Goal: Complete application form: Complete application form

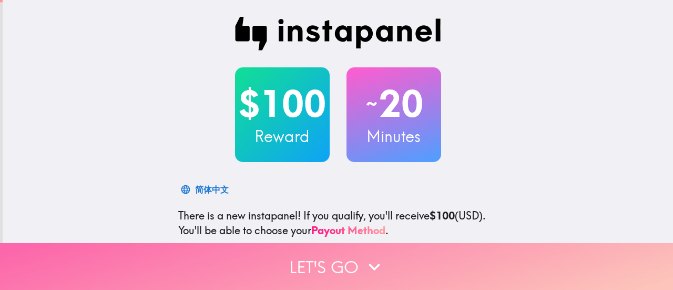
click at [347, 256] on button "Let's go" at bounding box center [336, 266] width 673 height 47
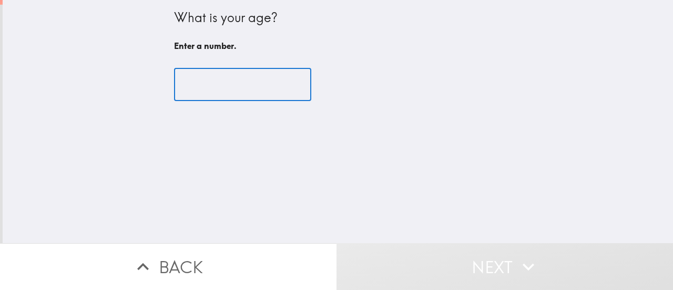
click at [197, 84] on input "number" at bounding box center [242, 84] width 137 height 33
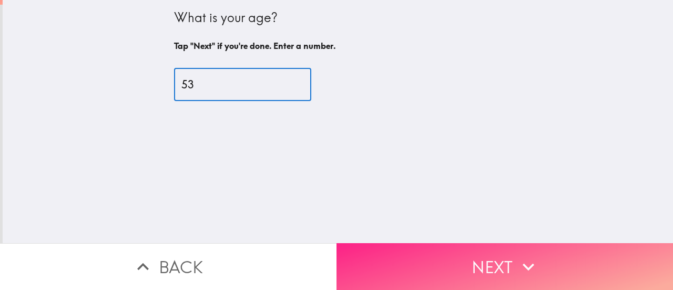
type input "53"
click at [415, 255] on button "Next" at bounding box center [504, 266] width 336 height 47
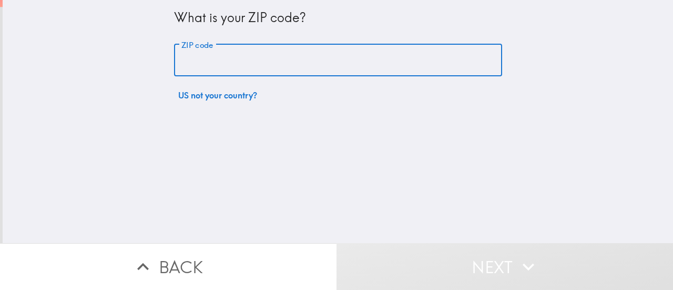
click at [194, 69] on input "ZIP code" at bounding box center [338, 60] width 328 height 33
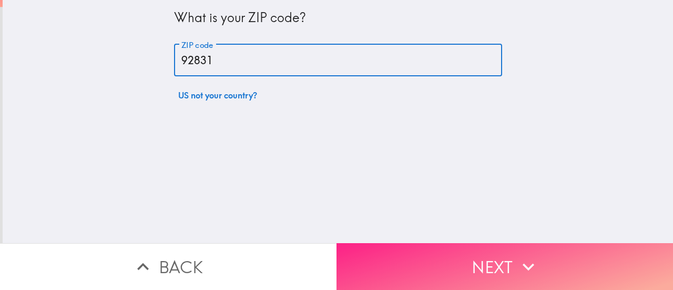
type input "92831"
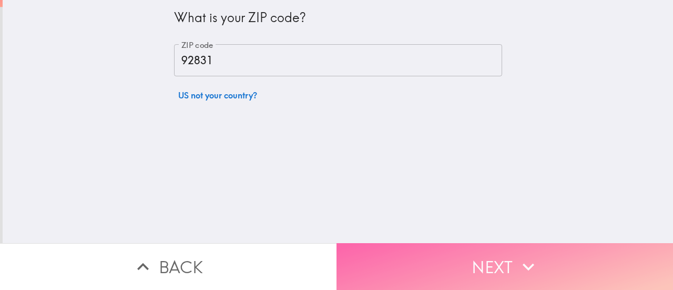
click at [481, 256] on button "Next" at bounding box center [504, 266] width 336 height 47
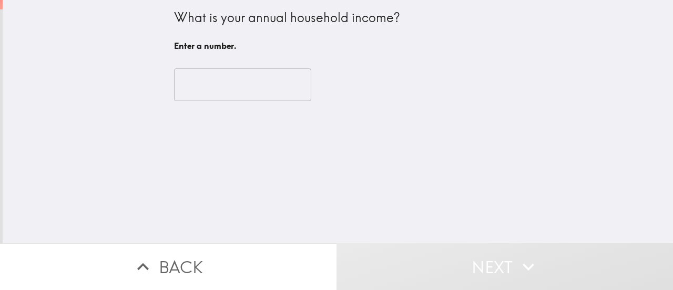
click at [187, 82] on input "number" at bounding box center [242, 84] width 137 height 33
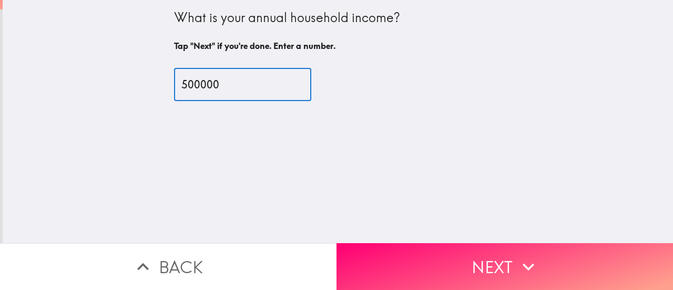
type input "500000"
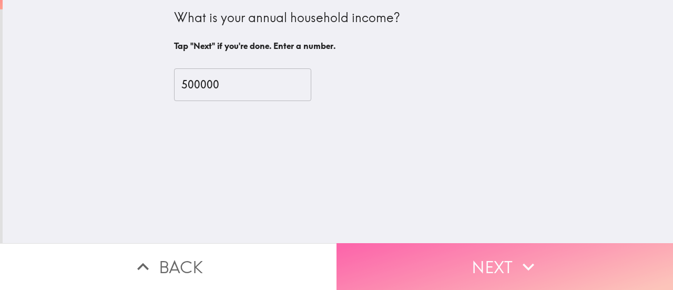
click at [444, 262] on button "Next" at bounding box center [504, 266] width 336 height 47
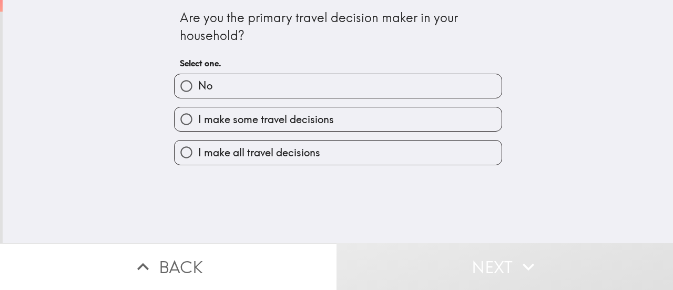
click at [174, 117] on input "I make some travel decisions" at bounding box center [186, 119] width 24 height 24
radio input "true"
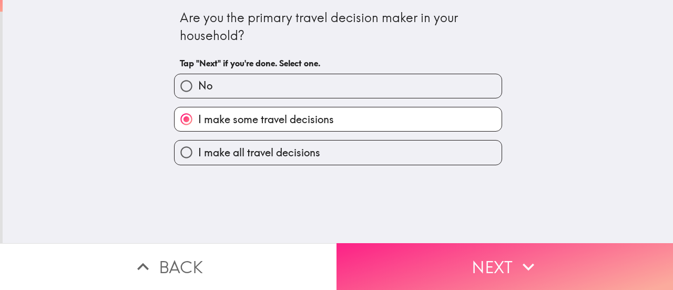
click at [398, 258] on button "Next" at bounding box center [504, 266] width 336 height 47
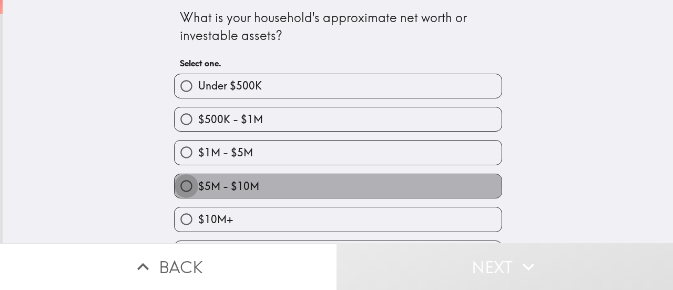
click at [177, 185] on input "$5M - $10M" at bounding box center [186, 186] width 24 height 24
radio input "true"
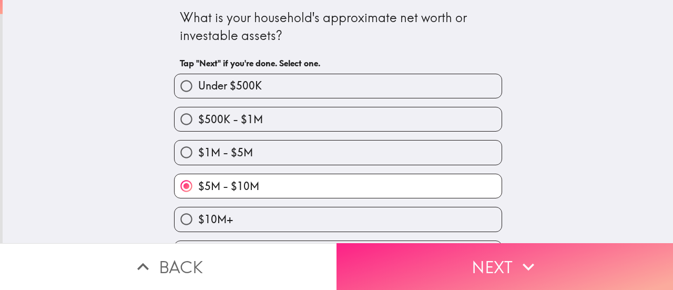
click at [409, 254] on button "Next" at bounding box center [504, 266] width 336 height 47
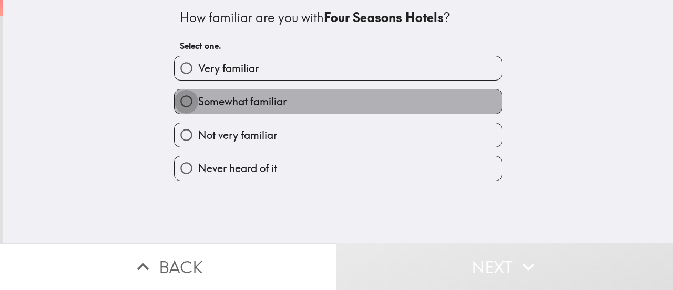
click at [176, 103] on input "Somewhat familiar" at bounding box center [186, 101] width 24 height 24
radio input "true"
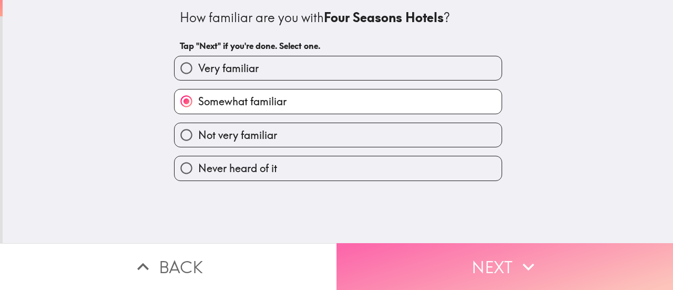
click at [502, 265] on button "Next" at bounding box center [504, 266] width 336 height 47
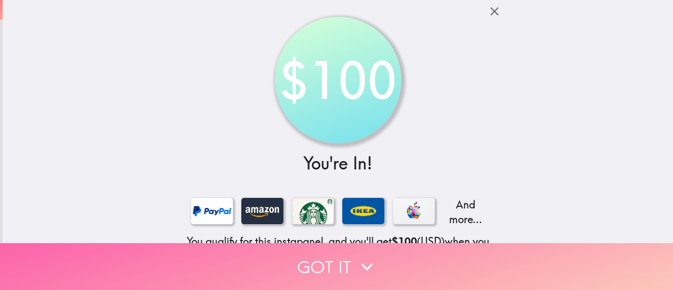
click at [317, 262] on button "Got it" at bounding box center [336, 266] width 673 height 47
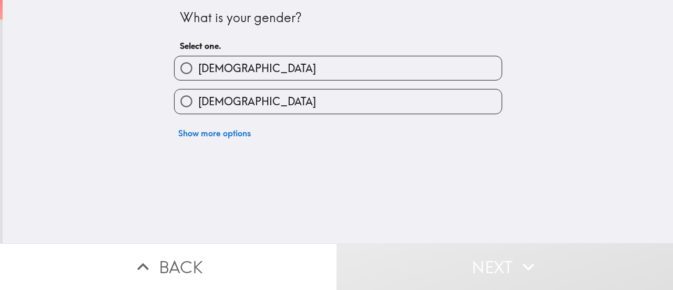
click at [181, 101] on input "[DEMOGRAPHIC_DATA]" at bounding box center [186, 101] width 24 height 24
radio input "true"
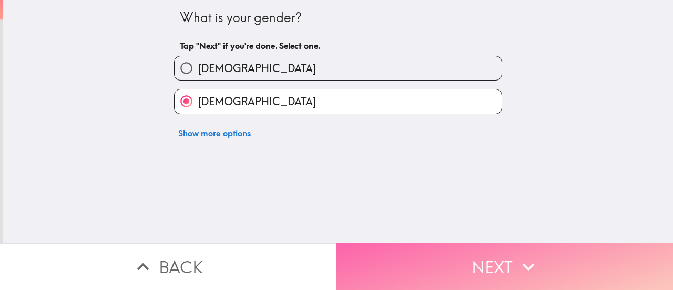
click at [452, 257] on button "Next" at bounding box center [504, 266] width 336 height 47
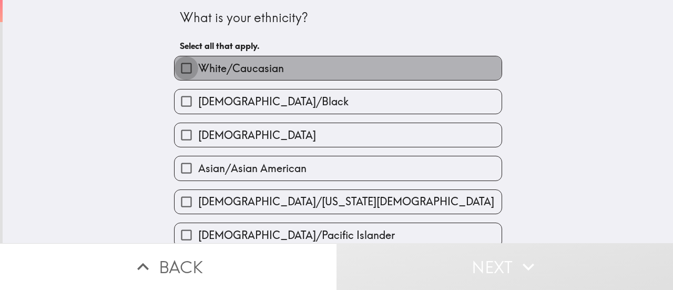
click at [181, 68] on input "White/Caucasian" at bounding box center [186, 68] width 24 height 24
checkbox input "true"
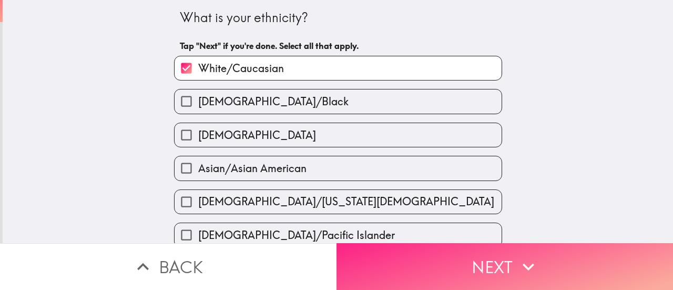
click at [462, 253] on button "Next" at bounding box center [504, 266] width 336 height 47
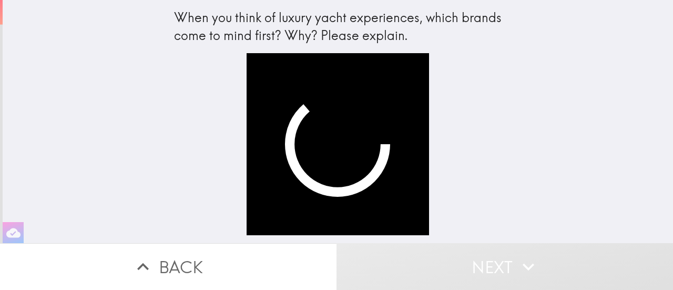
click at [549, 145] on div "When you think of luxury yacht experiences, which brands come to mind first? Wh…" at bounding box center [338, 121] width 670 height 243
drag, startPoint x: 311, startPoint y: 174, endPoint x: 306, endPoint y: 178, distance: 6.1
click at [311, 176] on video "button" at bounding box center [337, 144] width 182 height 182
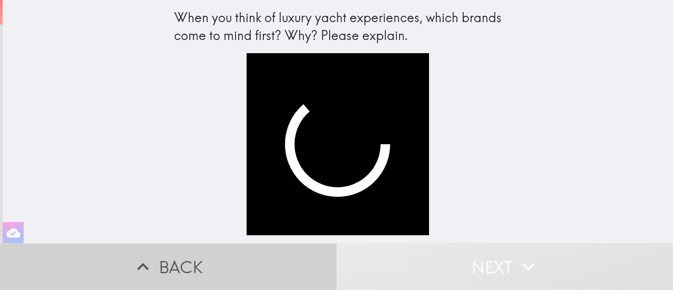
click at [198, 258] on button "Back" at bounding box center [168, 266] width 336 height 47
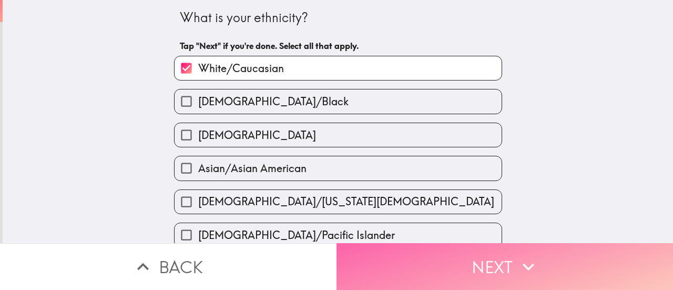
click at [438, 271] on button "Next" at bounding box center [504, 266] width 336 height 47
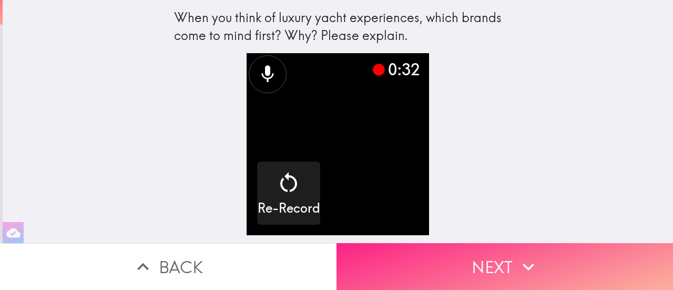
click at [482, 248] on button "Next" at bounding box center [504, 266] width 336 height 47
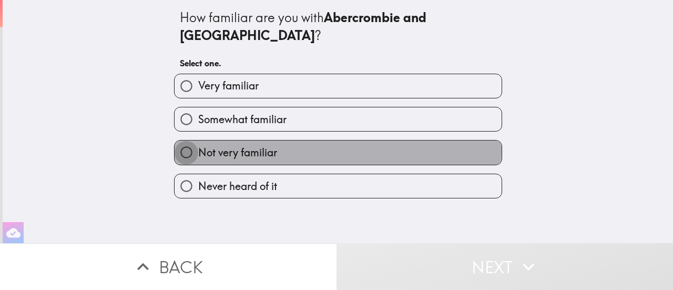
click at [178, 140] on input "Not very familiar" at bounding box center [186, 152] width 24 height 24
radio input "true"
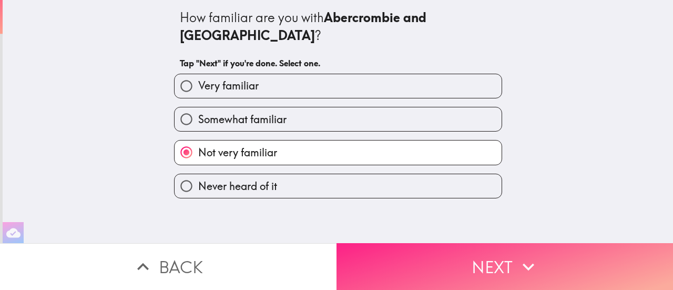
click at [508, 263] on button "Next" at bounding box center [504, 266] width 336 height 47
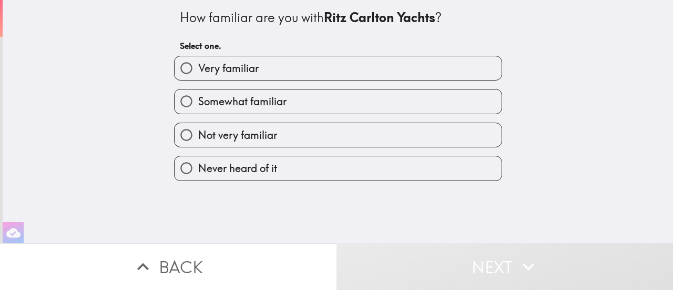
click at [176, 135] on input "Not very familiar" at bounding box center [186, 135] width 24 height 24
radio input "true"
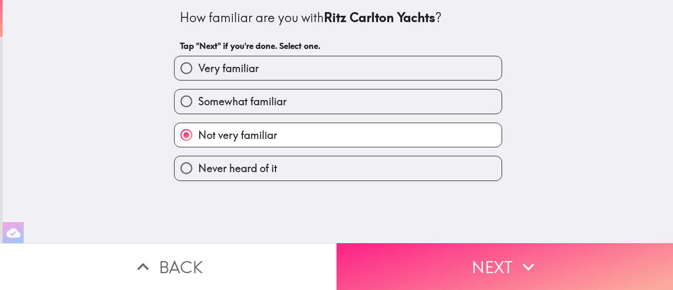
click at [466, 258] on button "Next" at bounding box center [504, 266] width 336 height 47
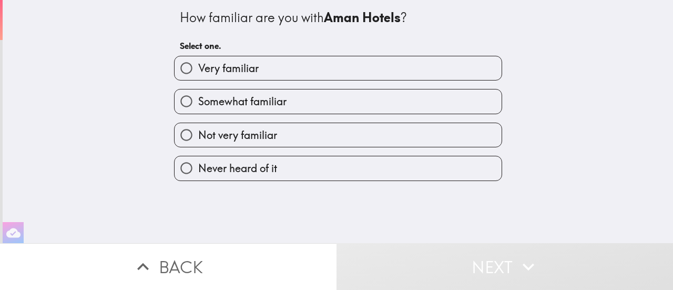
click at [182, 134] on input "Not very familiar" at bounding box center [186, 135] width 24 height 24
radio input "true"
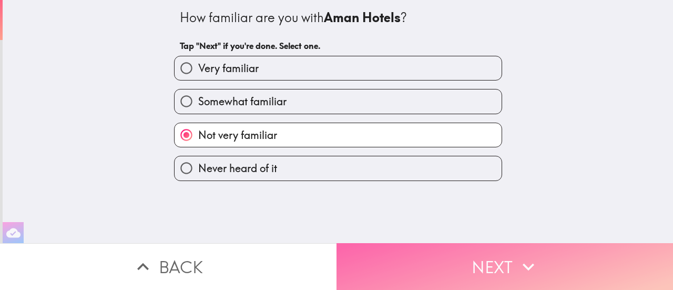
click at [456, 258] on button "Next" at bounding box center [504, 266] width 336 height 47
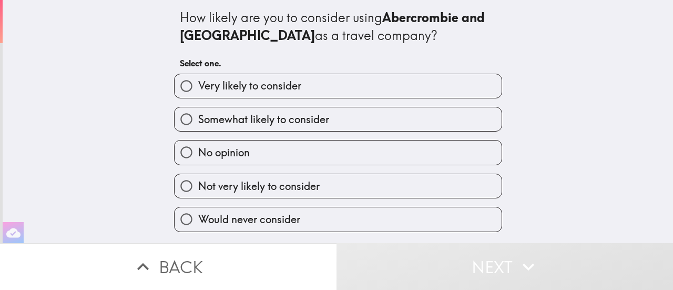
click at [177, 117] on input "Somewhat likely to consider" at bounding box center [186, 119] width 24 height 24
radio input "true"
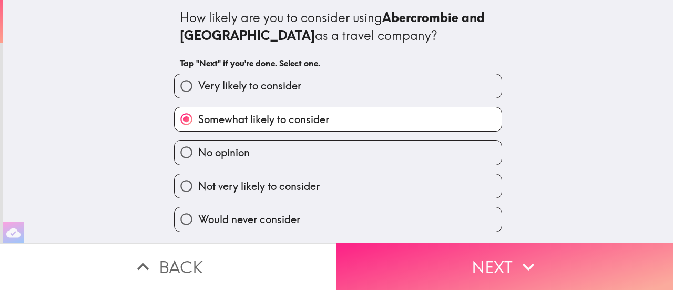
click at [485, 259] on button "Next" at bounding box center [504, 266] width 336 height 47
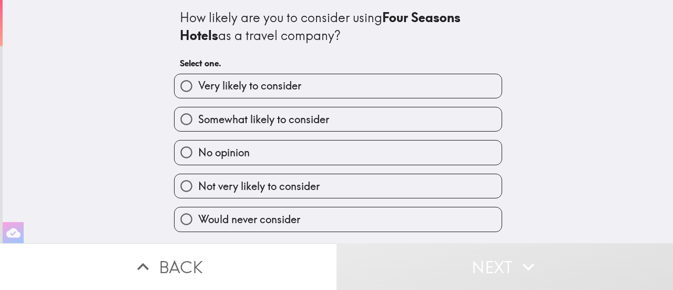
click at [181, 119] on input "Somewhat likely to consider" at bounding box center [186, 119] width 24 height 24
radio input "true"
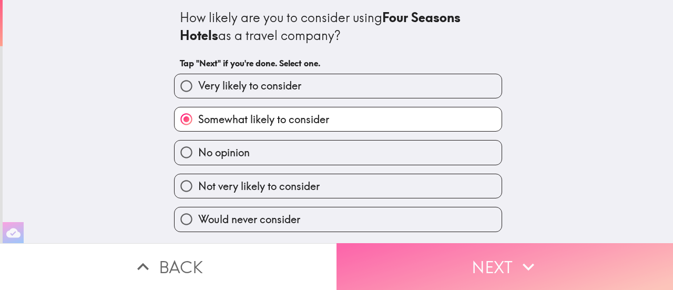
click at [504, 262] on button "Next" at bounding box center [504, 266] width 336 height 47
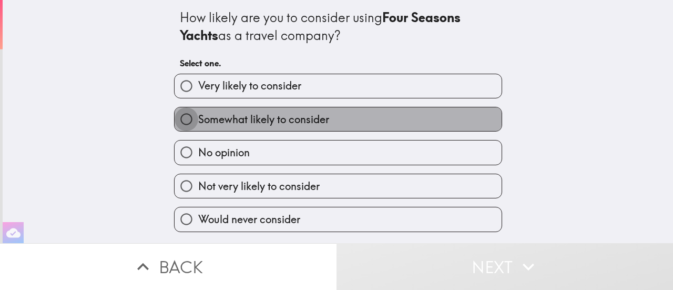
click at [174, 118] on input "Somewhat likely to consider" at bounding box center [186, 119] width 24 height 24
radio input "true"
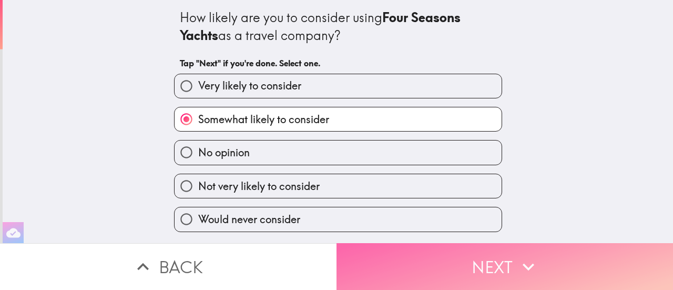
click at [466, 259] on button "Next" at bounding box center [504, 266] width 336 height 47
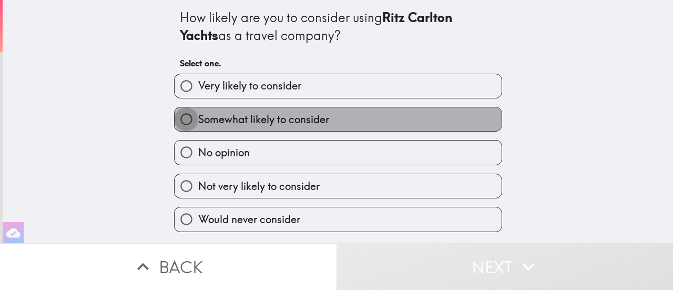
click at [174, 116] on input "Somewhat likely to consider" at bounding box center [186, 119] width 24 height 24
radio input "true"
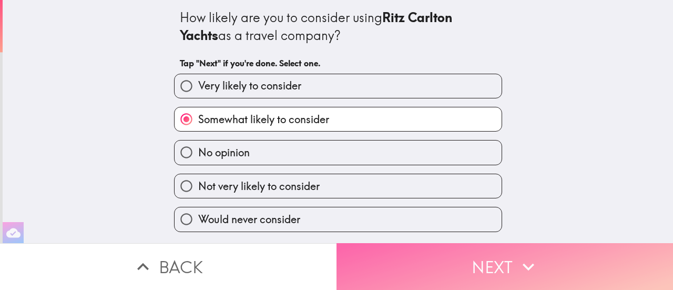
click at [508, 261] on button "Next" at bounding box center [504, 266] width 336 height 47
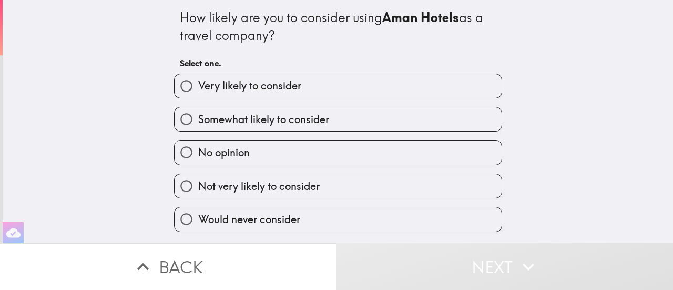
click at [174, 153] on input "No opinion" at bounding box center [186, 152] width 24 height 24
radio input "true"
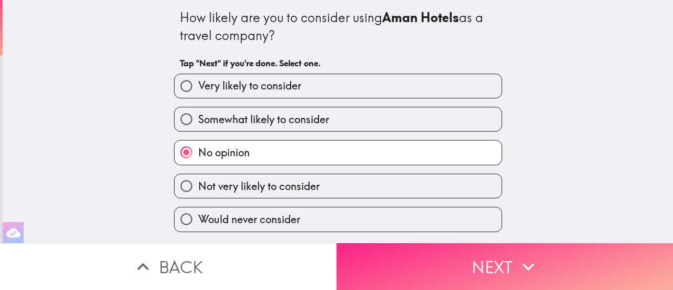
click at [483, 256] on button "Next" at bounding box center [504, 266] width 336 height 47
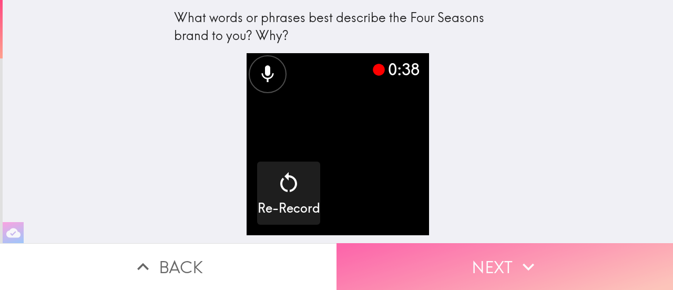
click at [482, 254] on button "Next" at bounding box center [504, 266] width 336 height 47
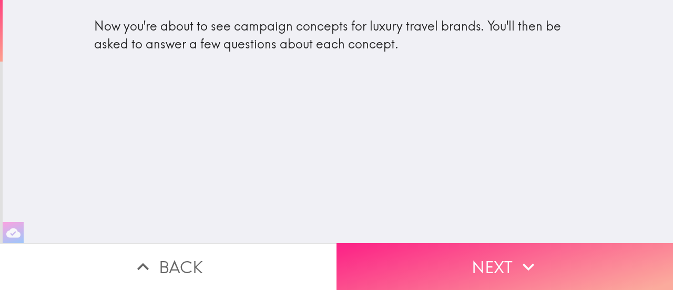
click at [496, 263] on button "Next" at bounding box center [504, 266] width 336 height 47
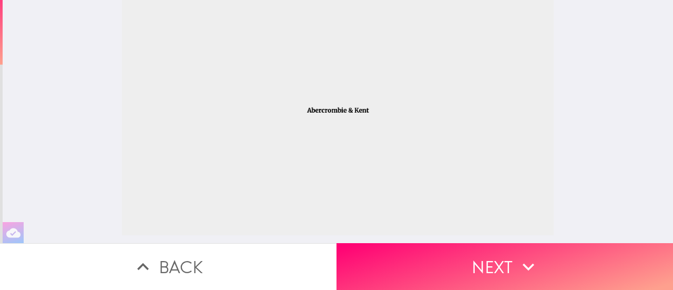
click at [223, 267] on button "Back" at bounding box center [168, 266] width 336 height 47
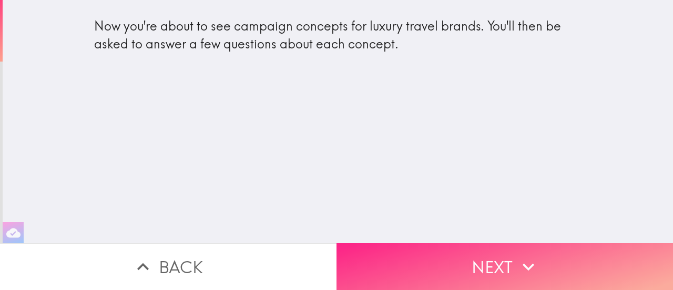
click at [494, 260] on button "Next" at bounding box center [504, 266] width 336 height 47
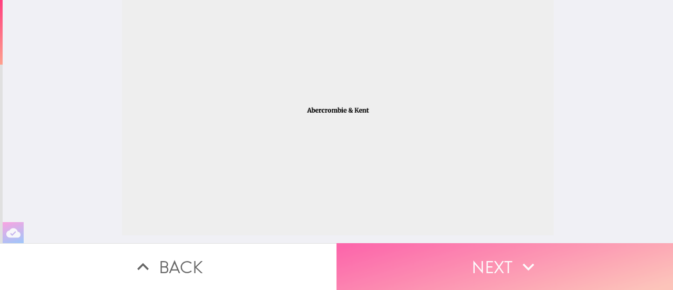
click at [509, 259] on button "Next" at bounding box center [504, 266] width 336 height 47
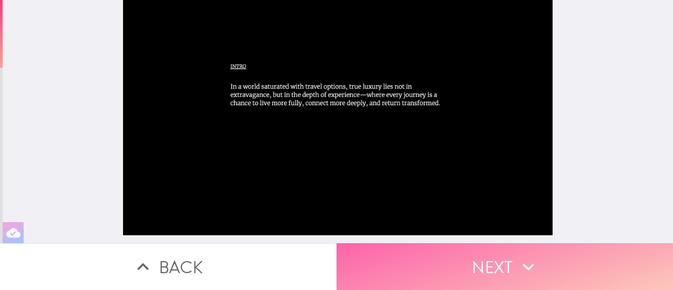
click at [504, 264] on button "Next" at bounding box center [504, 266] width 336 height 47
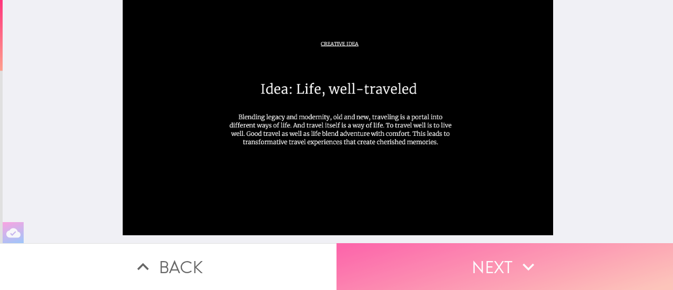
click at [504, 257] on button "Next" at bounding box center [504, 266] width 336 height 47
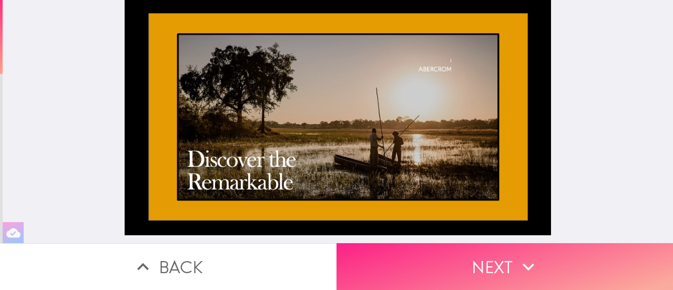
click at [517, 259] on icon "button" at bounding box center [528, 266] width 23 height 23
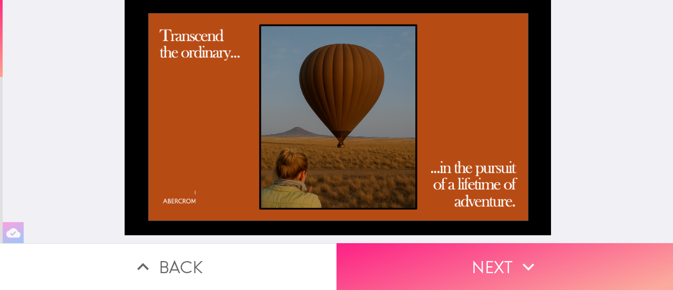
click at [538, 268] on button "Next" at bounding box center [504, 266] width 336 height 47
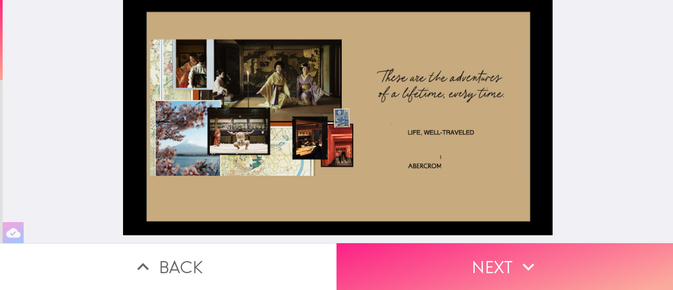
click at [481, 256] on button "Next" at bounding box center [504, 266] width 336 height 47
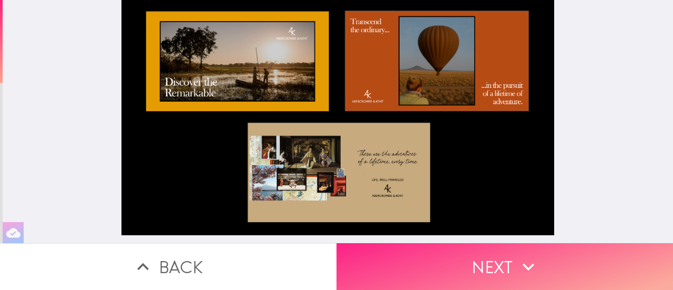
click at [523, 261] on icon "button" at bounding box center [528, 266] width 23 height 23
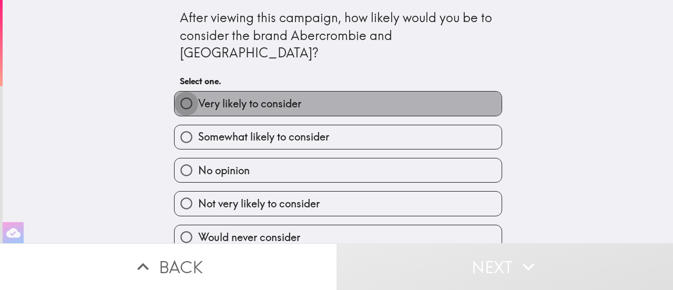
click at [179, 91] on input "Very likely to consider" at bounding box center [186, 103] width 24 height 24
radio input "true"
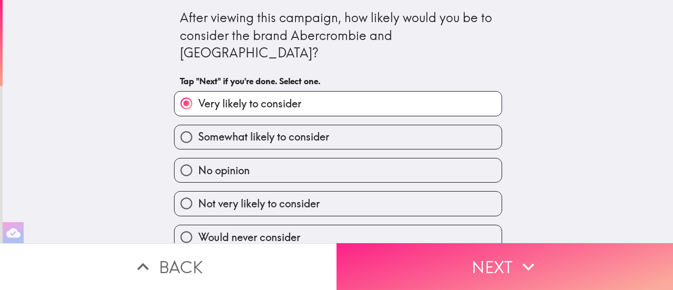
click at [446, 263] on button "Next" at bounding box center [504, 266] width 336 height 47
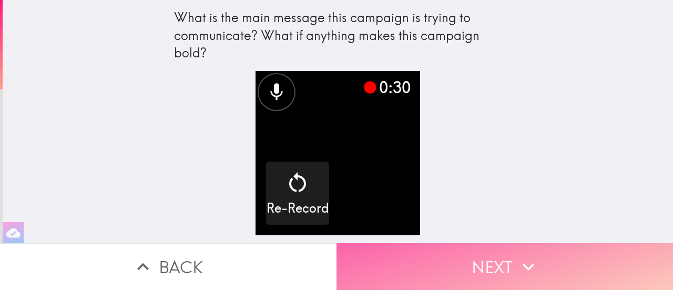
click at [527, 263] on icon "button" at bounding box center [528, 266] width 12 height 7
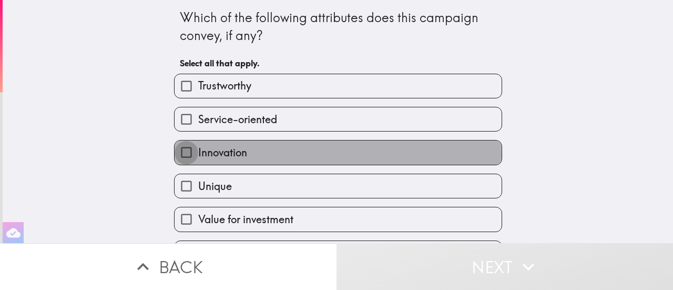
click at [182, 156] on input "Innovation" at bounding box center [186, 152] width 24 height 24
checkbox input "true"
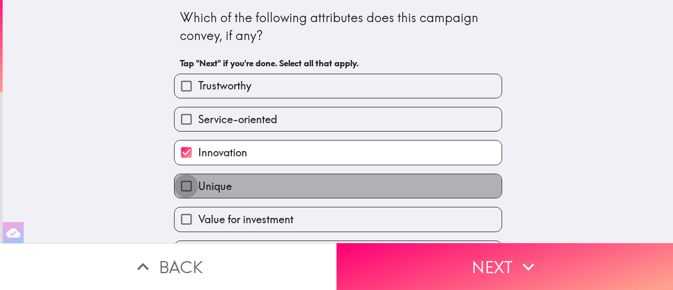
click at [176, 187] on input "Unique" at bounding box center [186, 186] width 24 height 24
checkbox input "true"
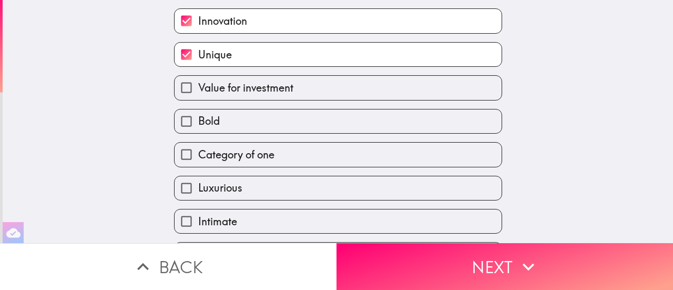
scroll to position [148, 0]
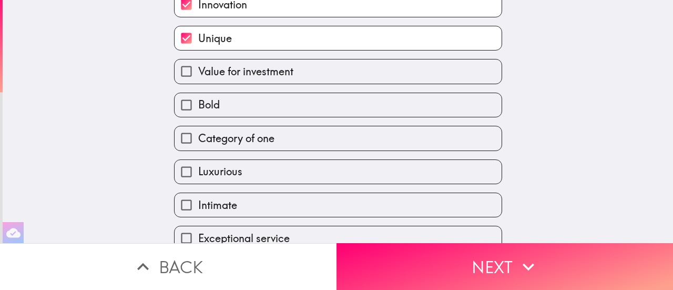
click at [181, 174] on input "Luxurious" at bounding box center [186, 172] width 24 height 24
checkbox input "true"
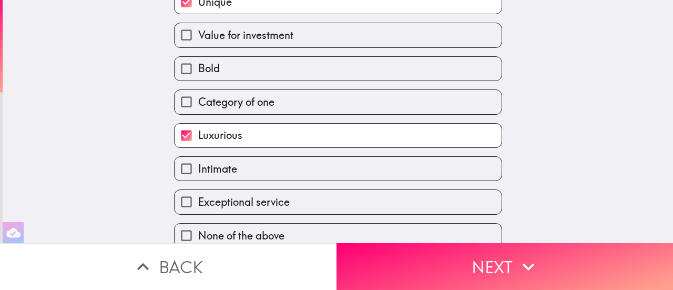
scroll to position [200, 0]
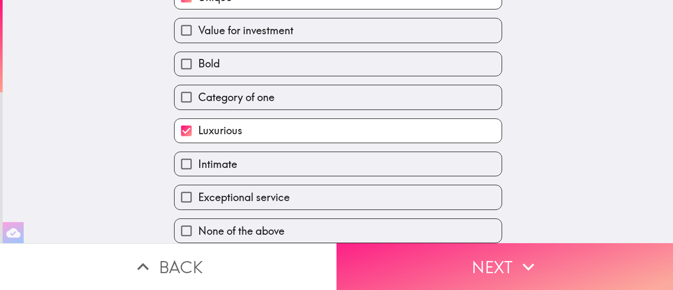
click at [524, 265] on icon "button" at bounding box center [528, 266] width 23 height 23
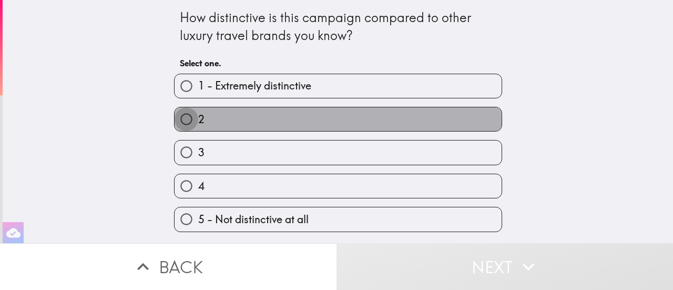
click at [181, 122] on input "2" at bounding box center [186, 119] width 24 height 24
radio input "true"
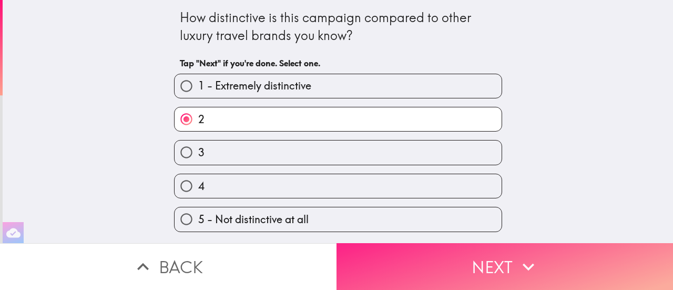
click at [482, 261] on button "Next" at bounding box center [504, 266] width 336 height 47
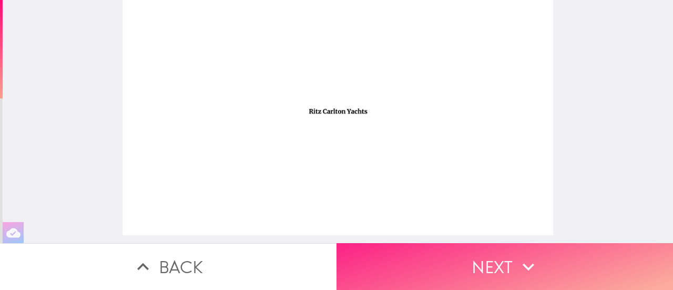
click at [485, 256] on button "Next" at bounding box center [504, 266] width 336 height 47
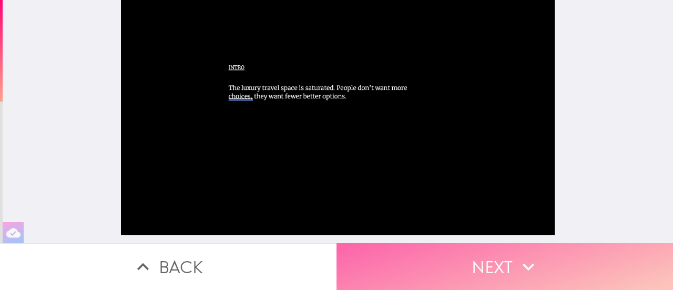
click at [504, 260] on button "Next" at bounding box center [504, 266] width 336 height 47
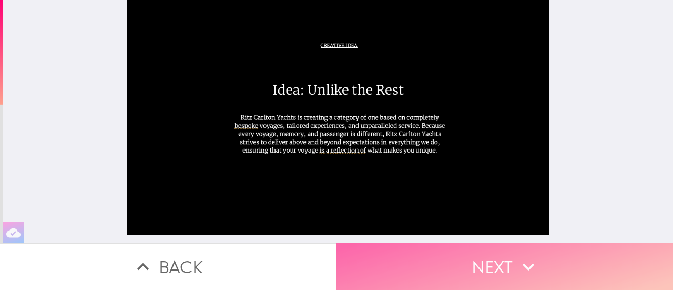
click at [483, 254] on button "Next" at bounding box center [504, 266] width 336 height 47
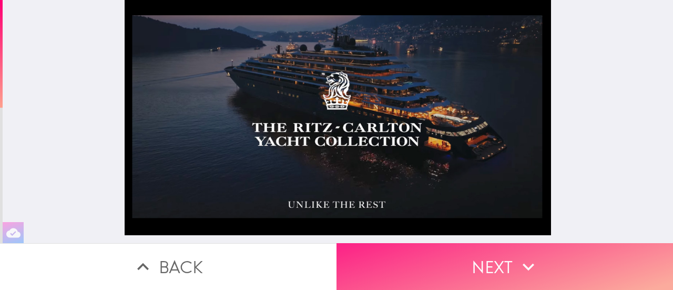
click at [529, 265] on icon "button" at bounding box center [528, 266] width 23 height 23
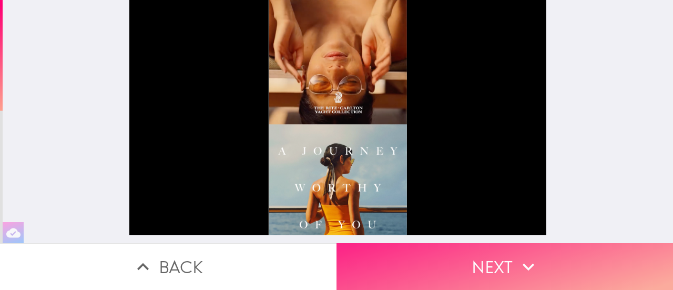
click at [492, 260] on button "Next" at bounding box center [504, 266] width 336 height 47
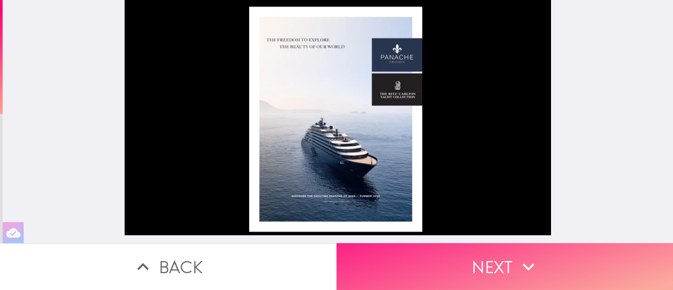
click at [508, 261] on button "Next" at bounding box center [504, 266] width 336 height 47
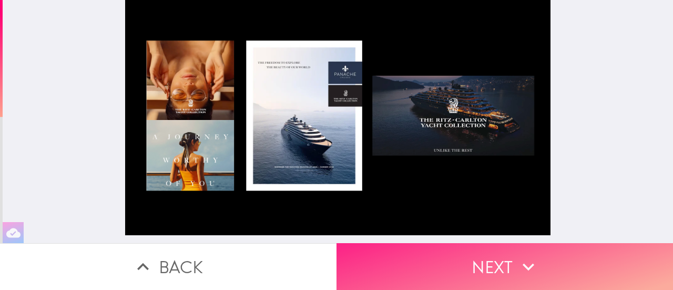
click at [545, 255] on button "Next" at bounding box center [504, 266] width 336 height 47
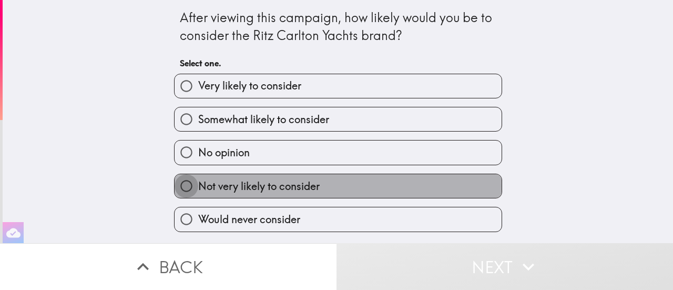
click at [174, 187] on input "Not very likely to consider" at bounding box center [186, 186] width 24 height 24
radio input "true"
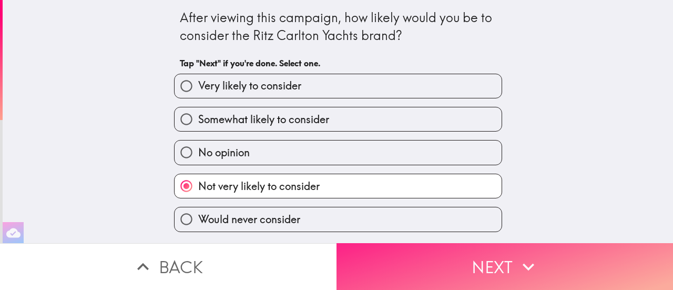
click at [532, 258] on icon "button" at bounding box center [528, 266] width 23 height 23
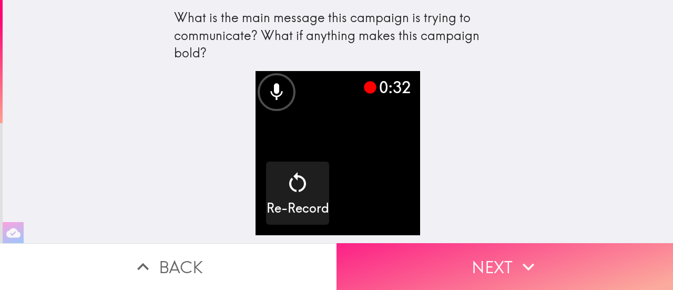
click at [447, 250] on button "Next" at bounding box center [504, 266] width 336 height 47
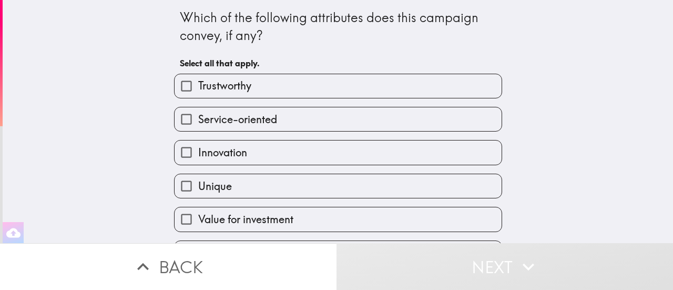
scroll to position [53, 0]
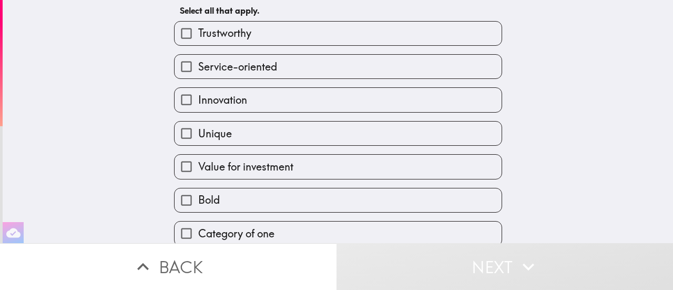
click at [178, 70] on input "Service-oriented" at bounding box center [186, 67] width 24 height 24
checkbox input "true"
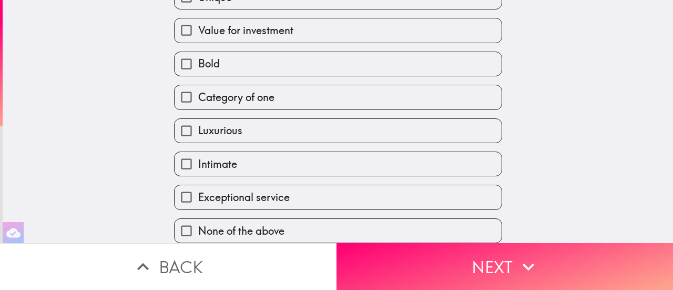
scroll to position [200, 0]
click at [174, 119] on input "Luxurious" at bounding box center [186, 131] width 24 height 24
checkbox input "true"
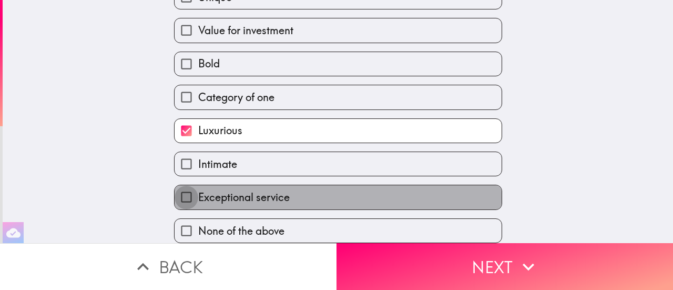
click at [174, 189] on input "Exceptional service" at bounding box center [186, 197] width 24 height 24
checkbox input "true"
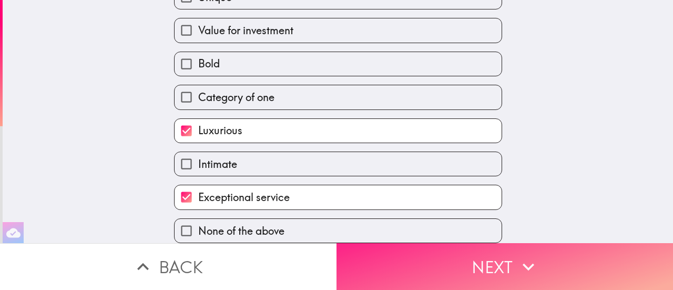
click at [441, 257] on button "Next" at bounding box center [504, 266] width 336 height 47
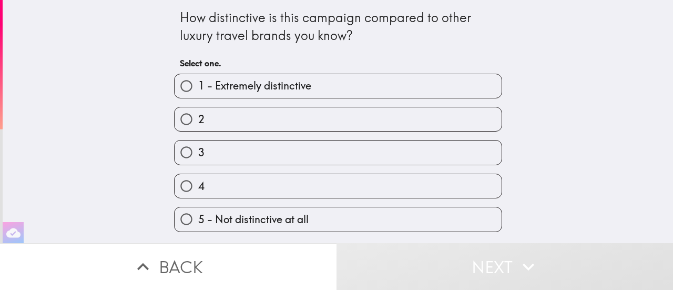
click at [174, 189] on input "4" at bounding box center [186, 186] width 24 height 24
radio input "true"
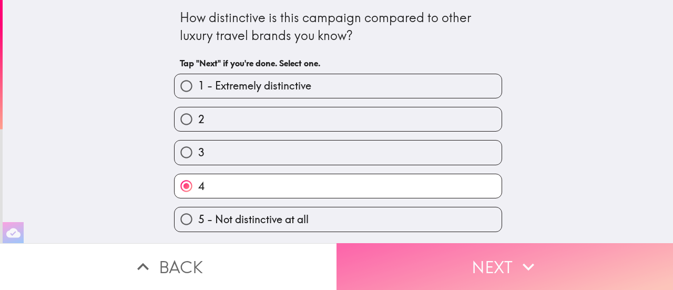
click at [493, 258] on button "Next" at bounding box center [504, 266] width 336 height 47
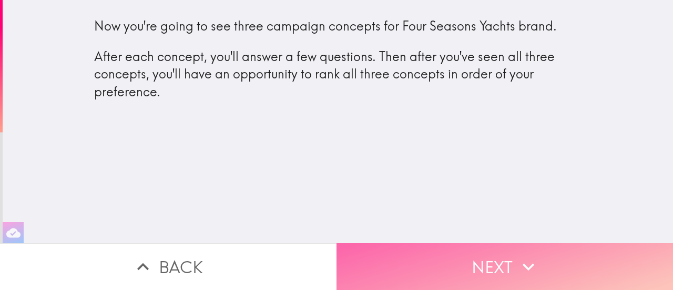
click at [471, 258] on button "Next" at bounding box center [504, 266] width 336 height 47
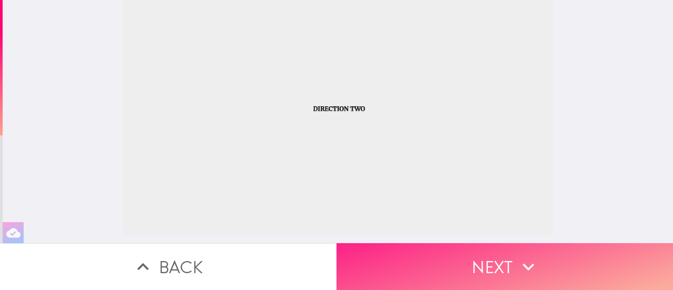
click at [535, 261] on icon "button" at bounding box center [528, 266] width 23 height 23
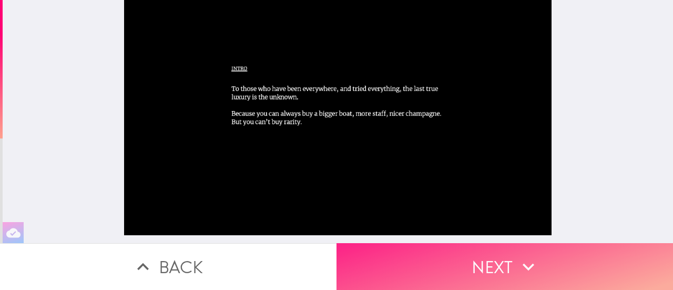
click at [517, 258] on icon "button" at bounding box center [528, 266] width 23 height 23
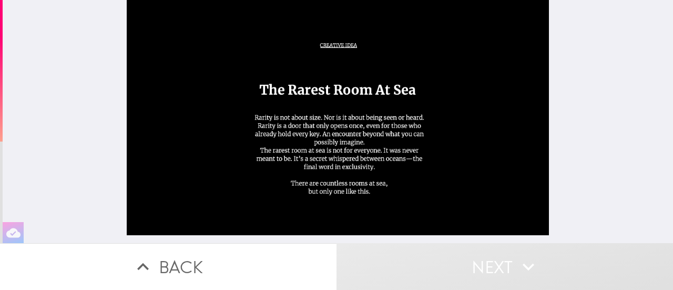
click at [624, 171] on div at bounding box center [338, 121] width 670 height 243
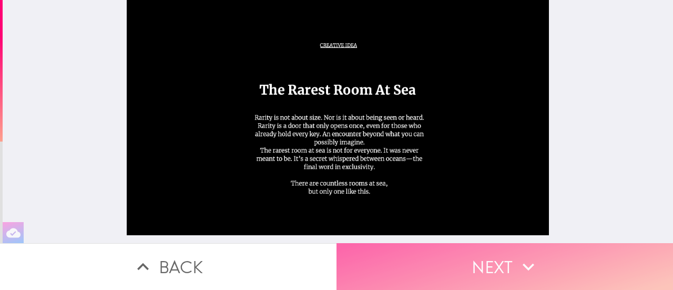
click at [487, 265] on button "Next" at bounding box center [504, 266] width 336 height 47
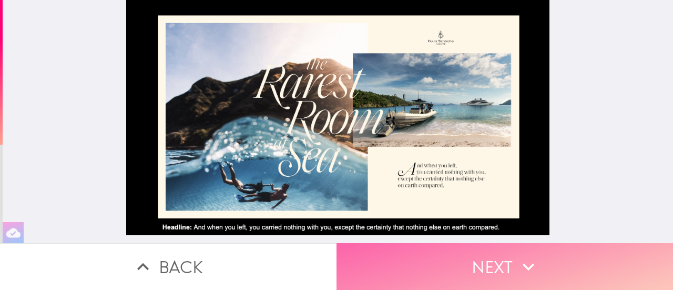
click at [500, 266] on button "Next" at bounding box center [504, 266] width 336 height 47
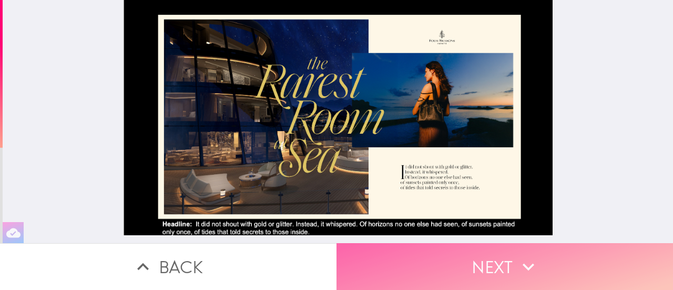
click at [500, 267] on button "Next" at bounding box center [504, 266] width 336 height 47
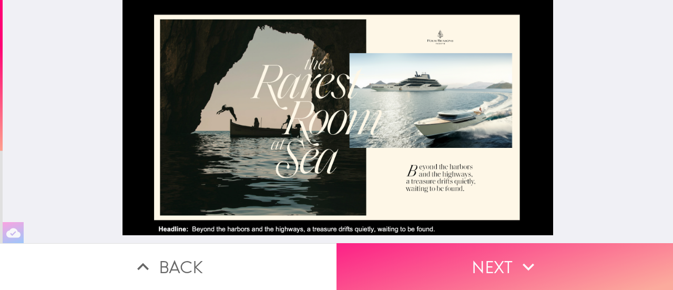
click at [493, 257] on button "Next" at bounding box center [504, 266] width 336 height 47
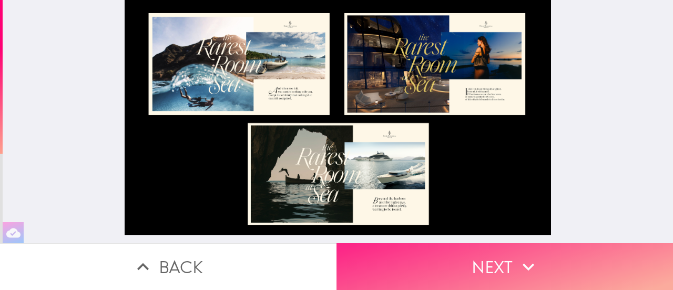
click at [494, 263] on button "Next" at bounding box center [504, 266] width 336 height 47
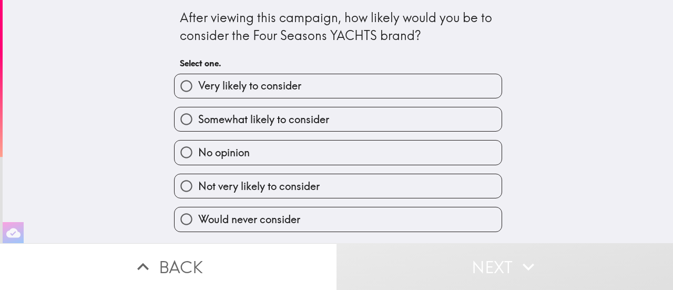
click at [177, 124] on input "Somewhat likely to consider" at bounding box center [186, 119] width 24 height 24
radio input "true"
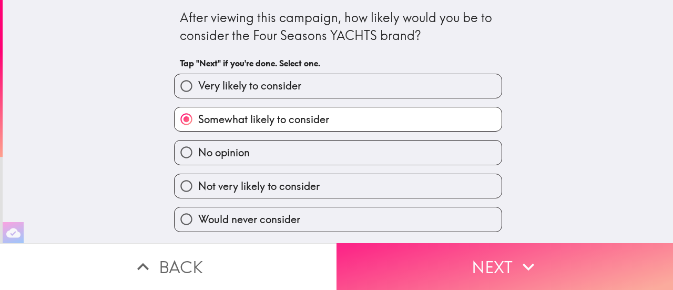
click at [517, 263] on icon "button" at bounding box center [528, 266] width 23 height 23
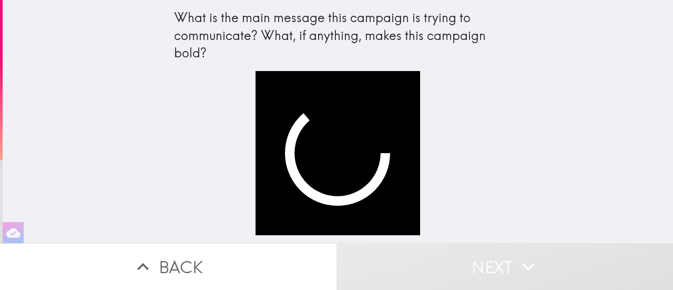
click at [181, 117] on div at bounding box center [338, 157] width 336 height 172
click at [159, 255] on button "Back" at bounding box center [168, 266] width 336 height 47
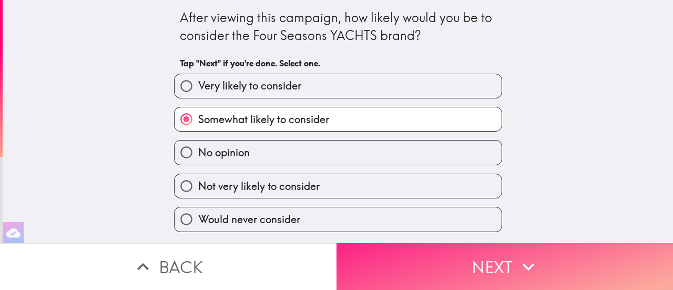
click at [522, 263] on icon "button" at bounding box center [528, 266] width 12 height 7
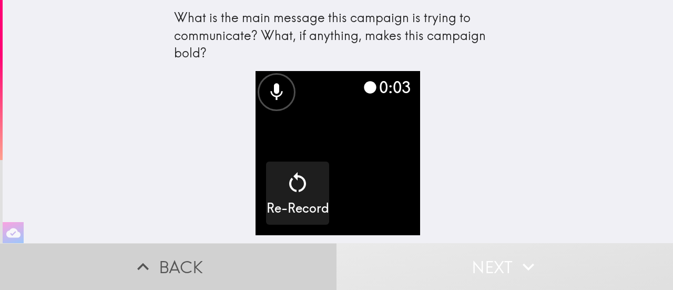
click at [170, 250] on button "Back" at bounding box center [168, 266] width 336 height 47
